Goal: Task Accomplishment & Management: Manage account settings

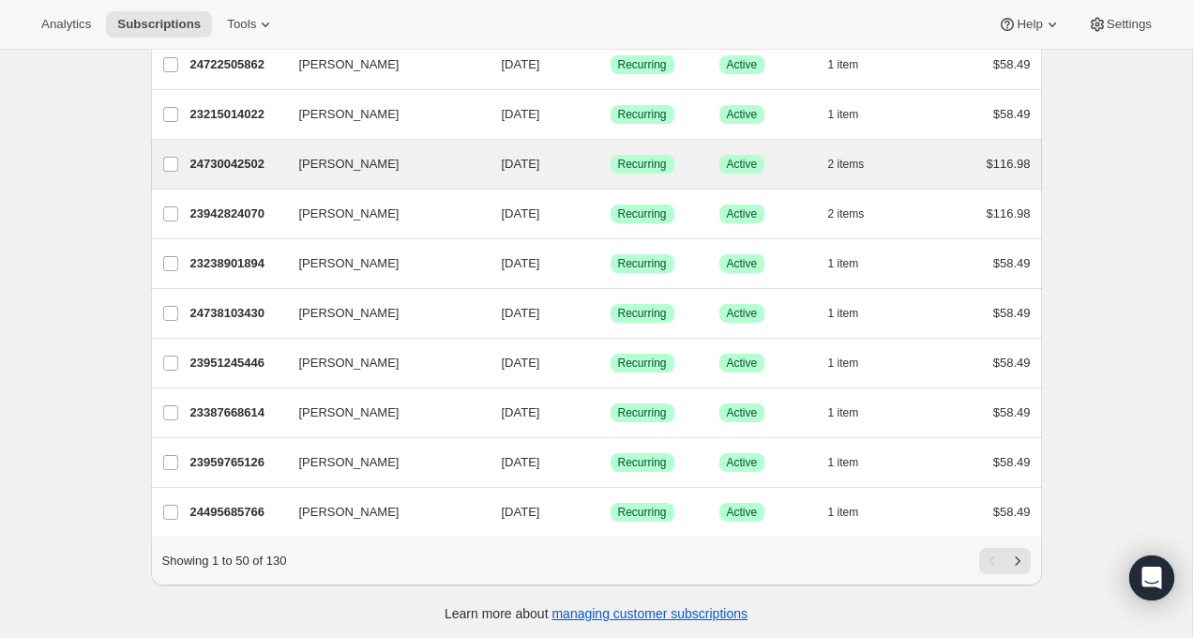
scroll to position [2157, 0]
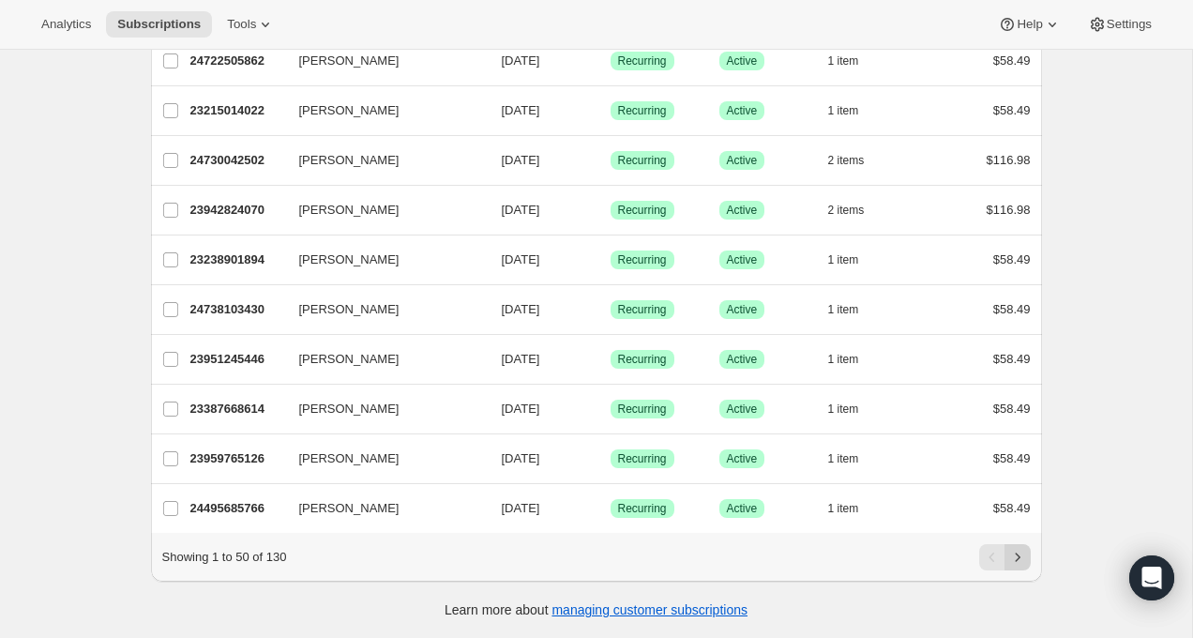
click at [1019, 558] on icon "Next" at bounding box center [1017, 557] width 19 height 19
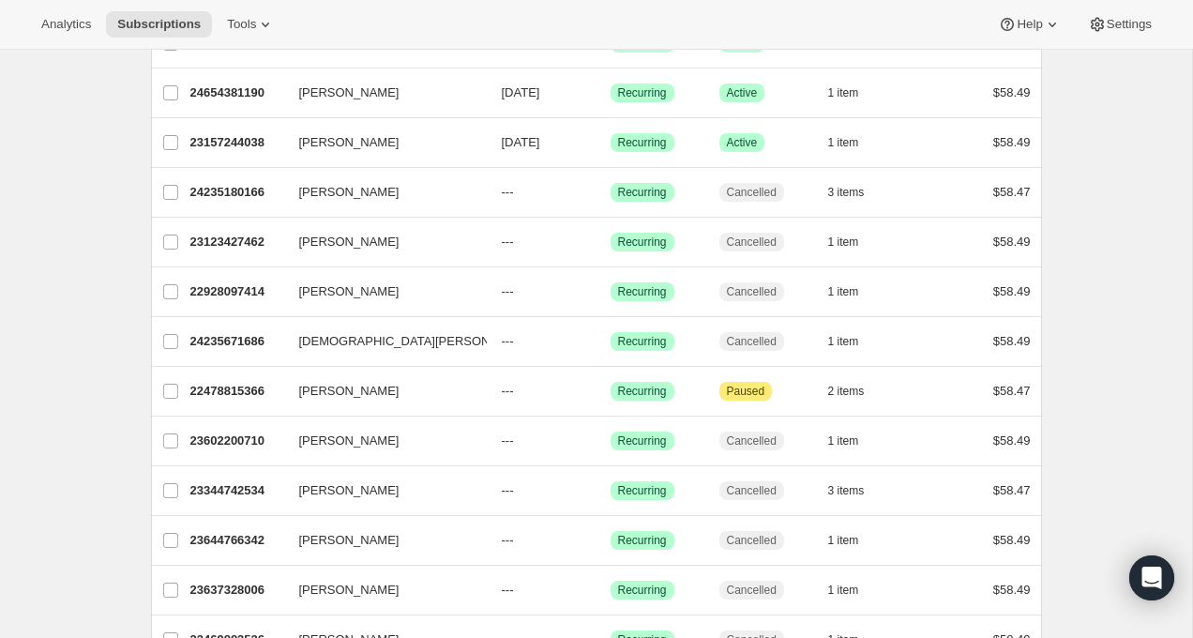
scroll to position [2143, 0]
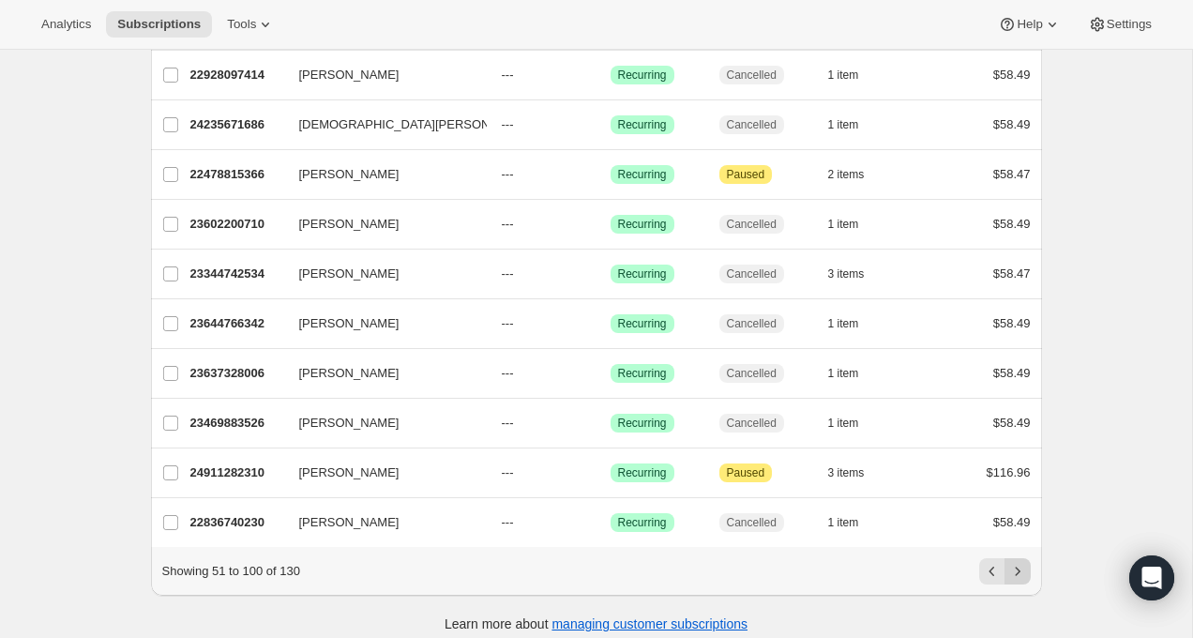
click at [1021, 568] on icon "Next" at bounding box center [1017, 571] width 19 height 19
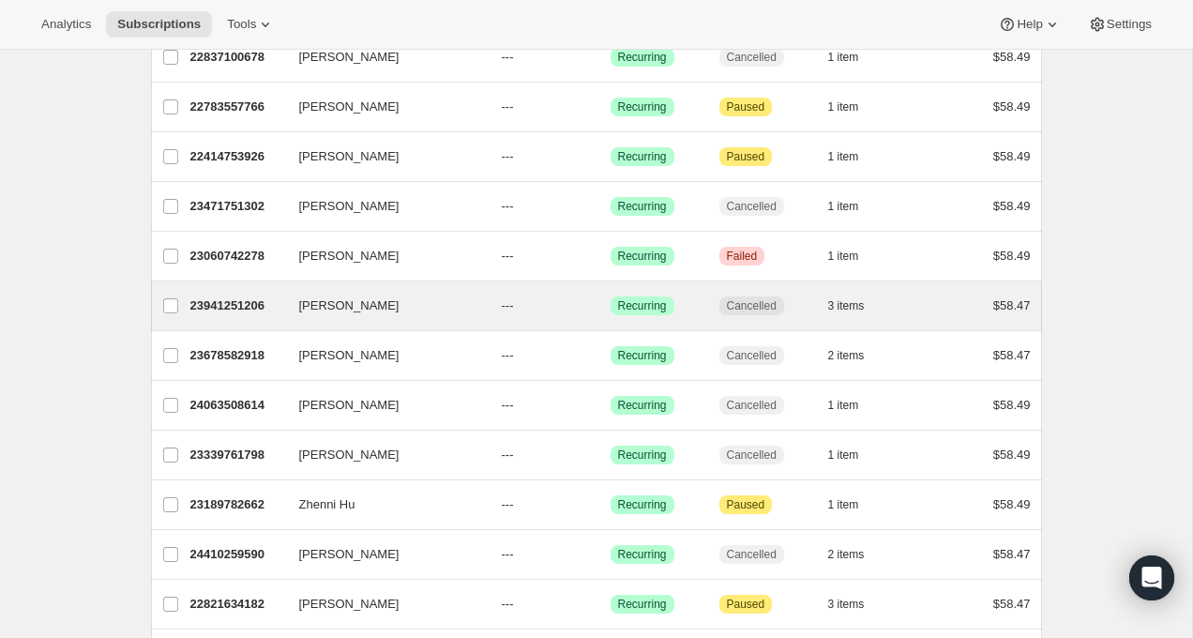
scroll to position [367, 0]
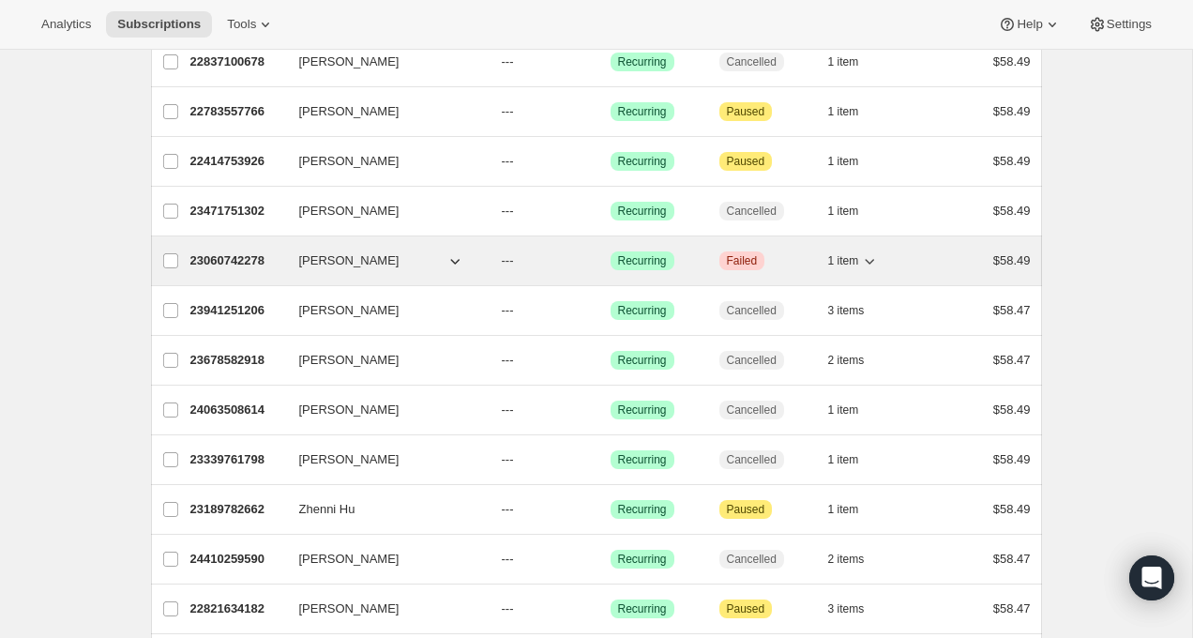
click at [454, 264] on icon "button" at bounding box center [454, 260] width 19 height 19
click at [454, 256] on icon "button" at bounding box center [454, 260] width 19 height 19
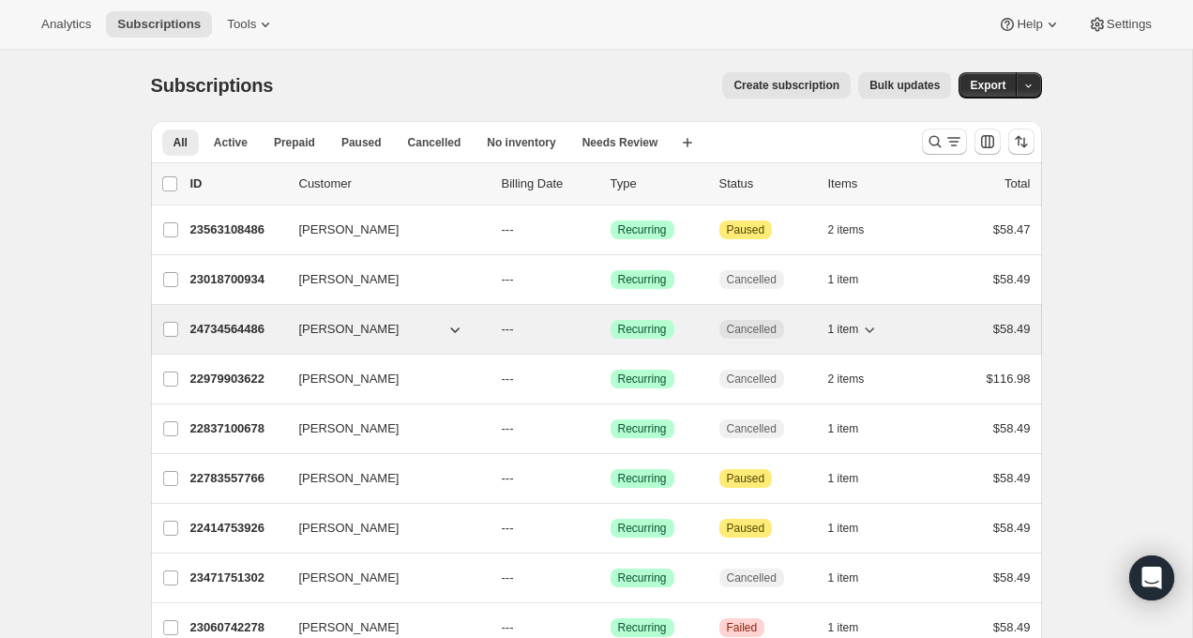
scroll to position [1, 0]
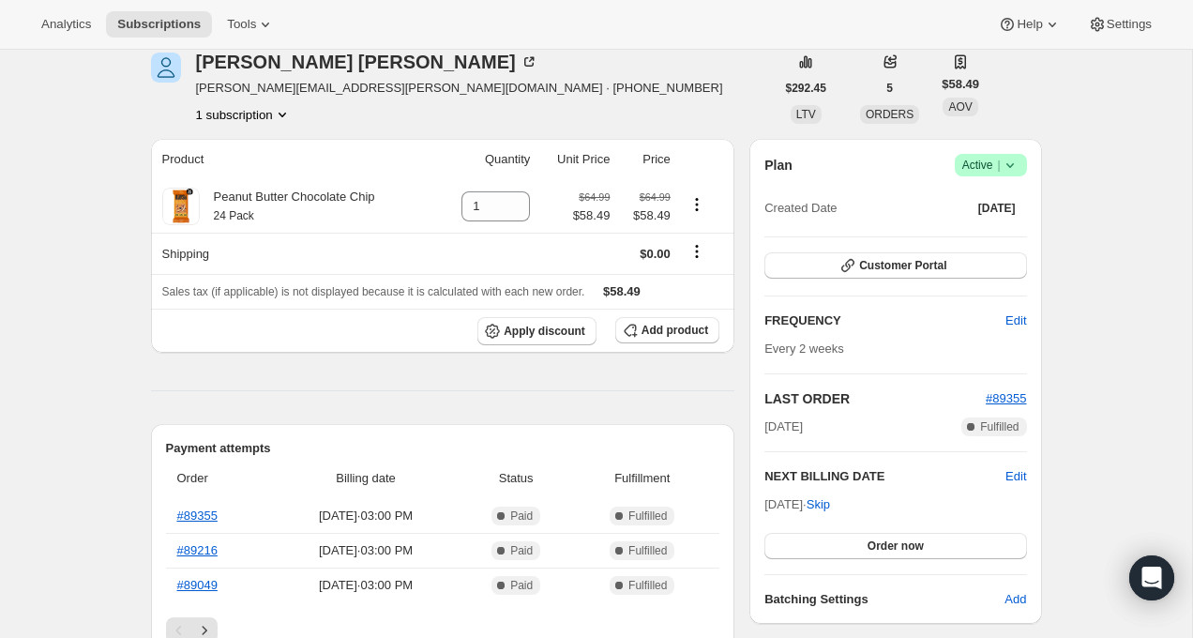
scroll to position [107, 0]
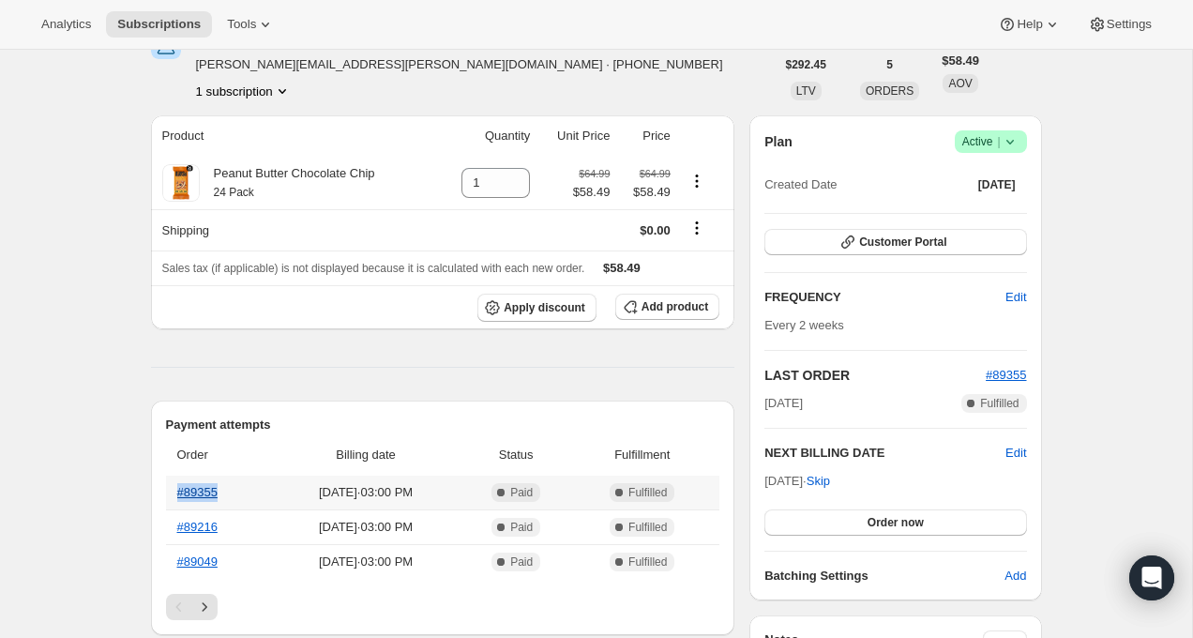
drag, startPoint x: 224, startPoint y: 492, endPoint x: 176, endPoint y: 492, distance: 47.8
click at [176, 492] on th "#89355" at bounding box center [218, 492] width 105 height 34
copy link "#89355"
click at [1008, 147] on icon at bounding box center [1010, 141] width 19 height 19
click at [1005, 203] on span "Cancel subscription" at bounding box center [985, 211] width 106 height 19
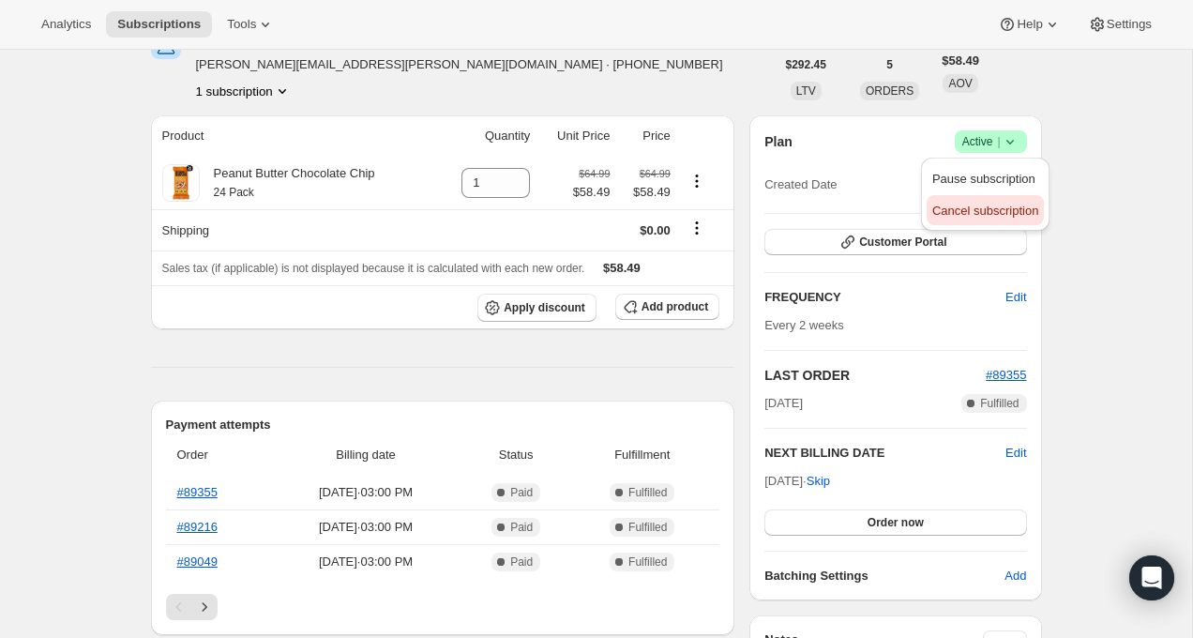
scroll to position [0, 0]
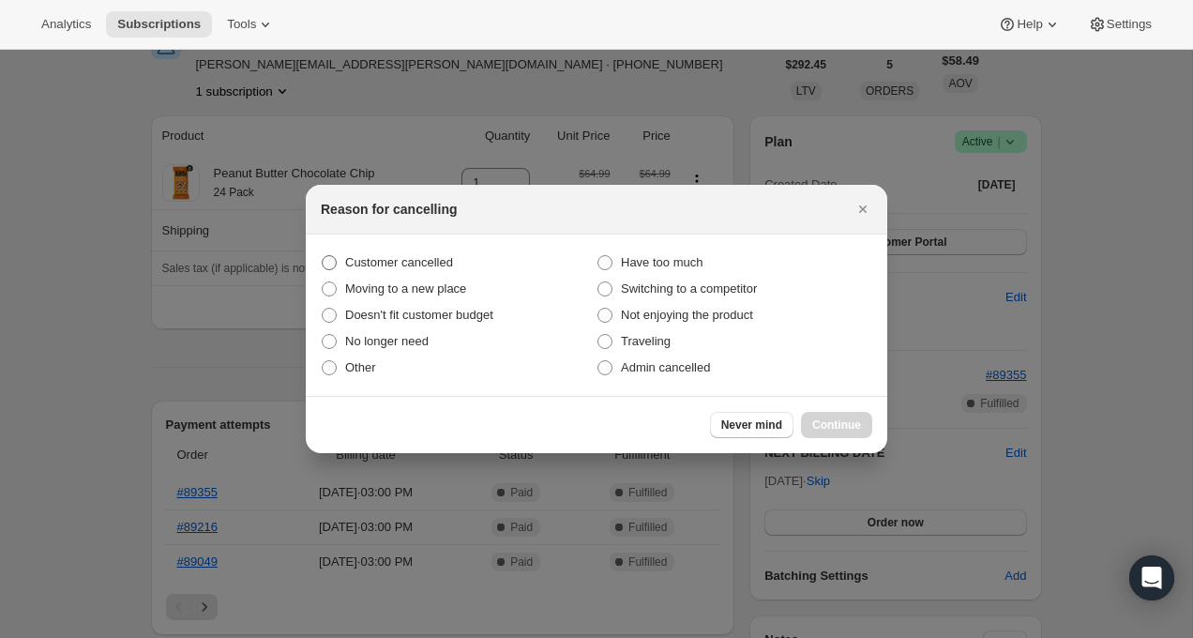
click at [417, 265] on span "Customer cancelled" at bounding box center [399, 262] width 108 height 14
click at [323, 256] on input "Customer cancelled" at bounding box center [322, 255] width 1 height 1
radio input "true"
click at [847, 425] on span "Continue" at bounding box center [836, 424] width 49 height 15
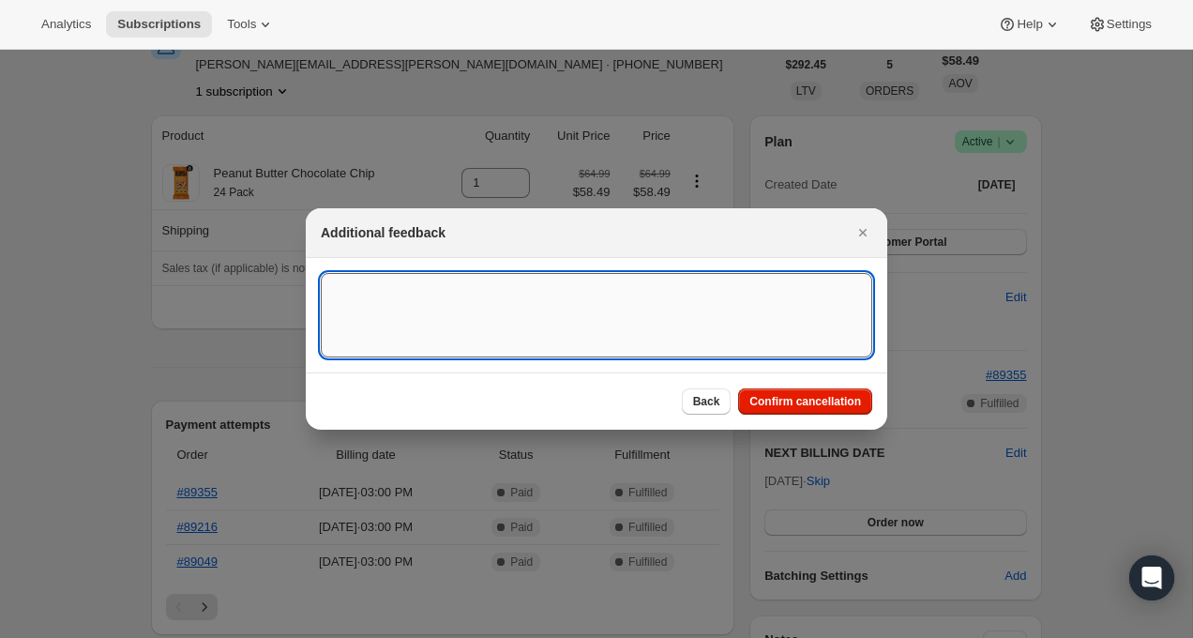
click at [735, 338] on textarea ":r7e:" at bounding box center [596, 315] width 551 height 84
type textarea "CX request - KM"
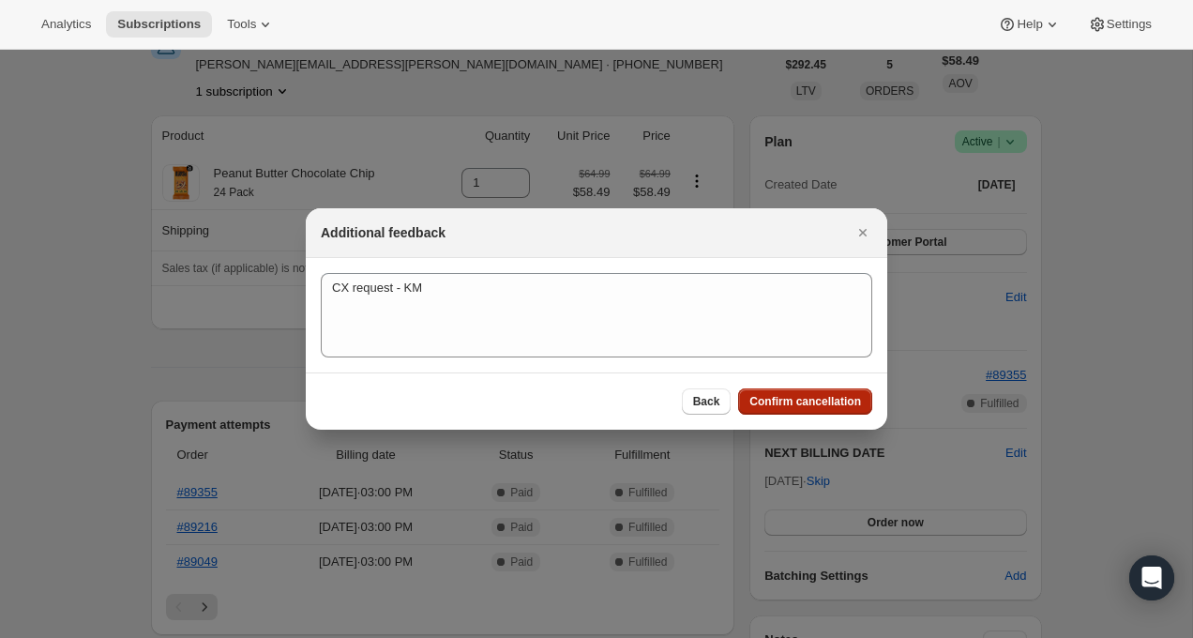
click at [861, 406] on button "Confirm cancellation" at bounding box center [805, 401] width 134 height 26
